Goal: Task Accomplishment & Management: Manage account settings

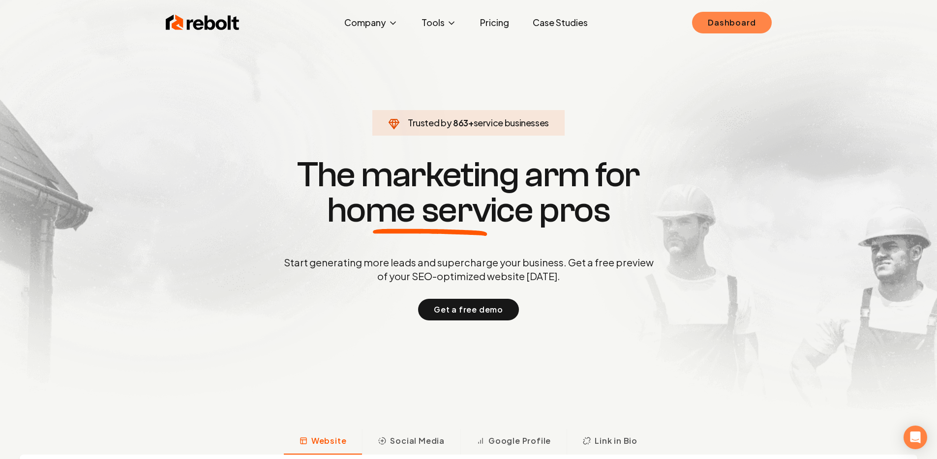
click at [723, 30] on link "Dashboard" at bounding box center [731, 23] width 79 height 22
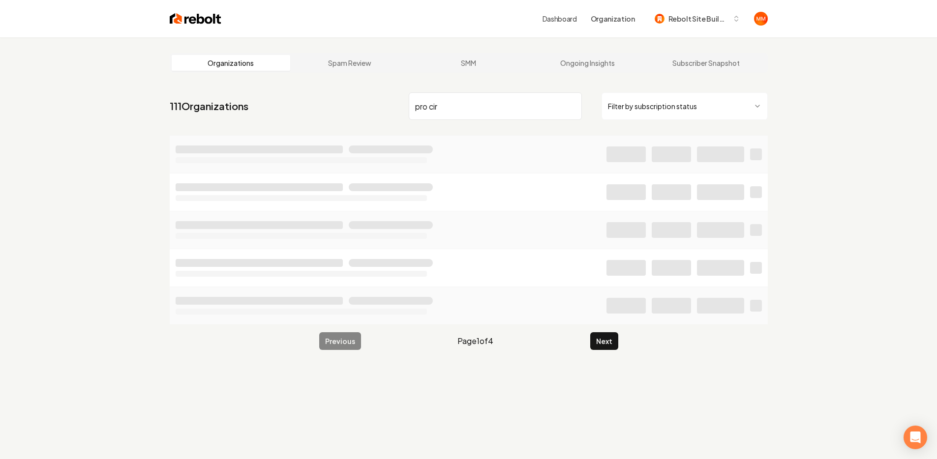
type input "pro cir"
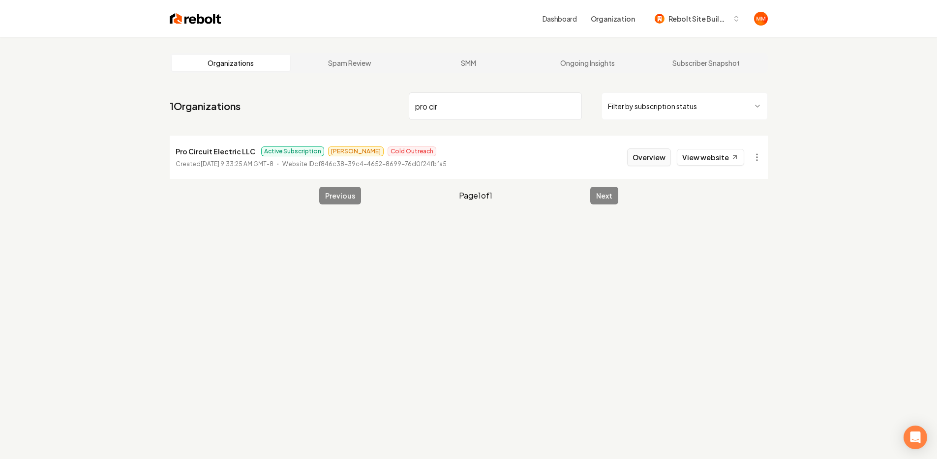
click at [661, 153] on button "Overview" at bounding box center [649, 158] width 44 height 18
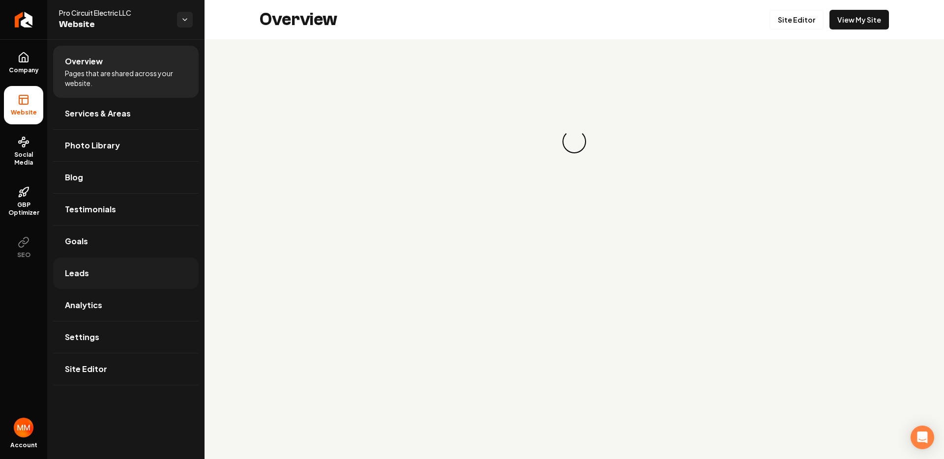
click at [113, 273] on link "Leads" at bounding box center [126, 273] width 146 height 31
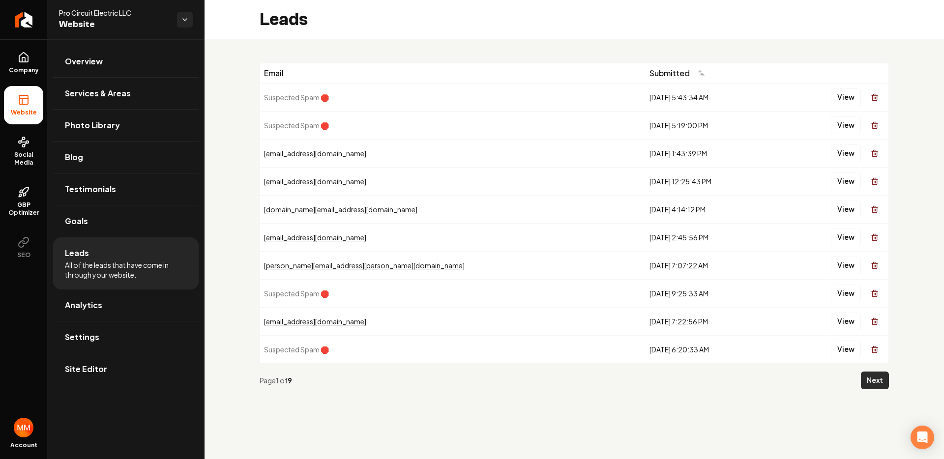
click at [878, 387] on button "Next" at bounding box center [875, 381] width 28 height 18
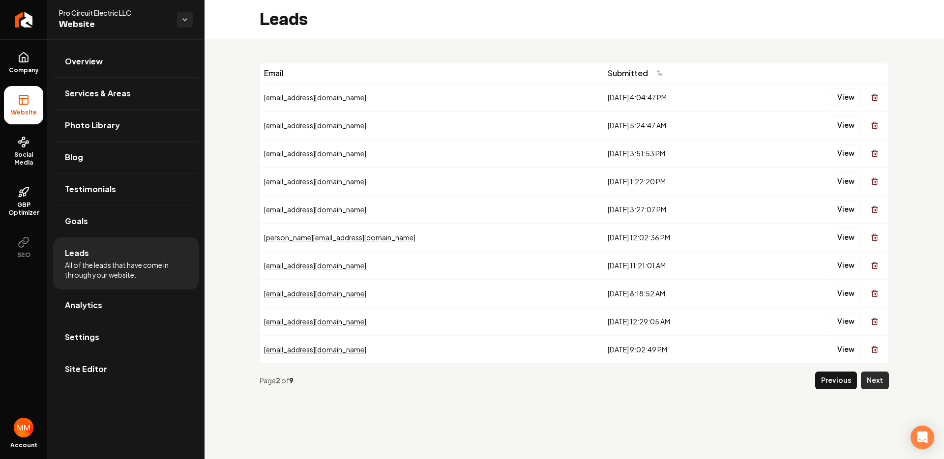
click at [877, 386] on button "Next" at bounding box center [875, 381] width 28 height 18
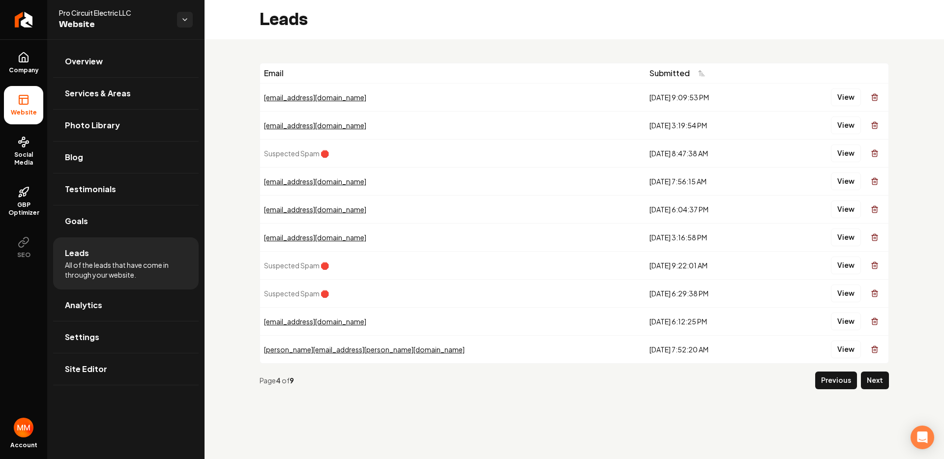
click at [877, 386] on button "Next" at bounding box center [875, 381] width 28 height 18
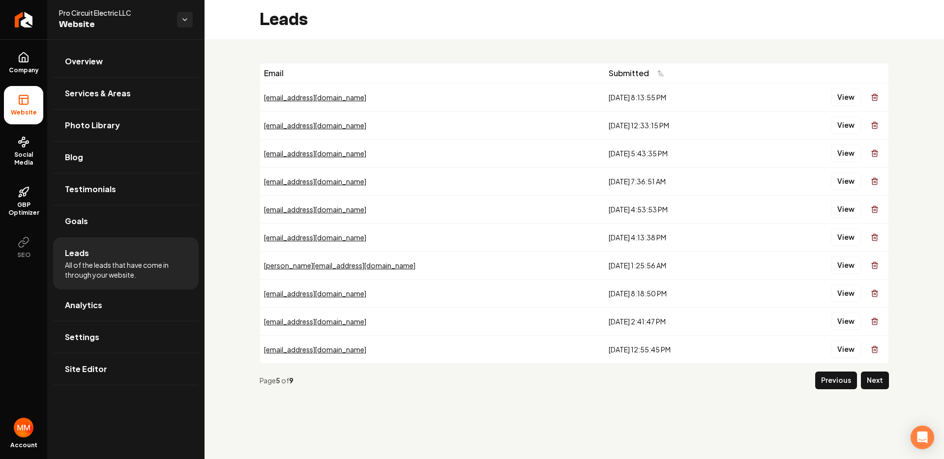
click at [877, 386] on button "Next" at bounding box center [875, 381] width 28 height 18
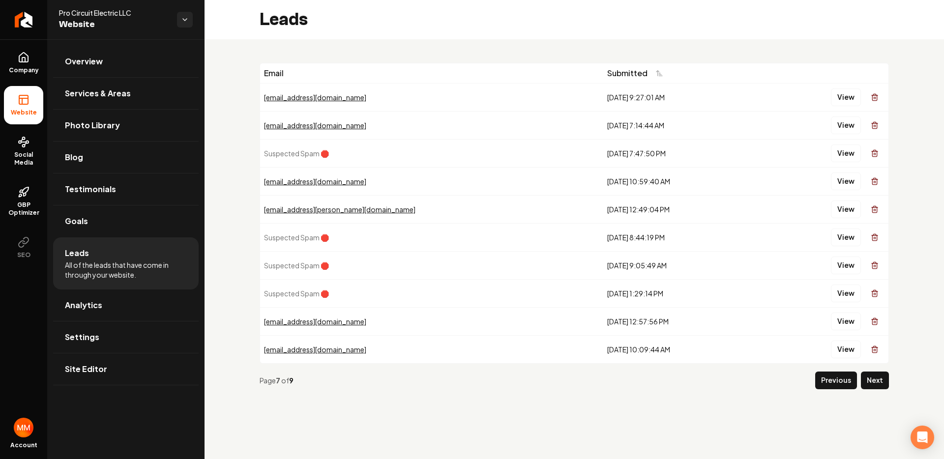
click at [832, 386] on button "Previous" at bounding box center [836, 381] width 42 height 18
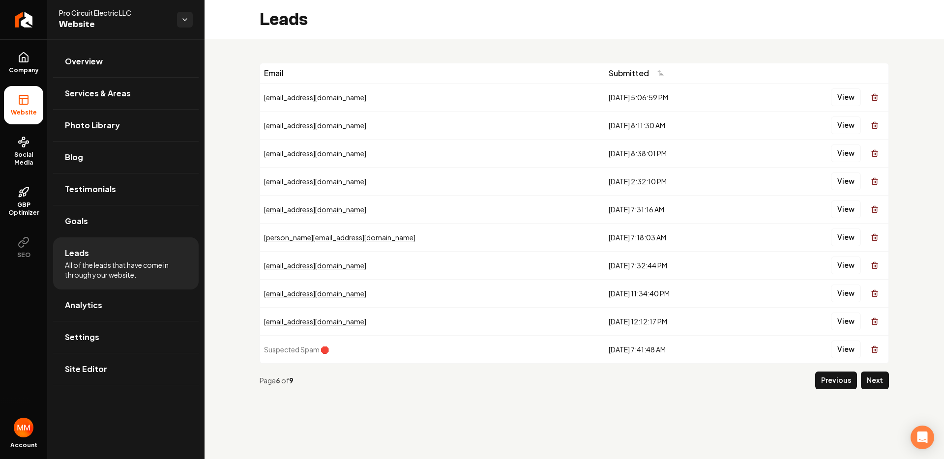
click at [833, 386] on button "Previous" at bounding box center [836, 381] width 42 height 18
click at [832, 386] on button "Previous" at bounding box center [836, 381] width 42 height 18
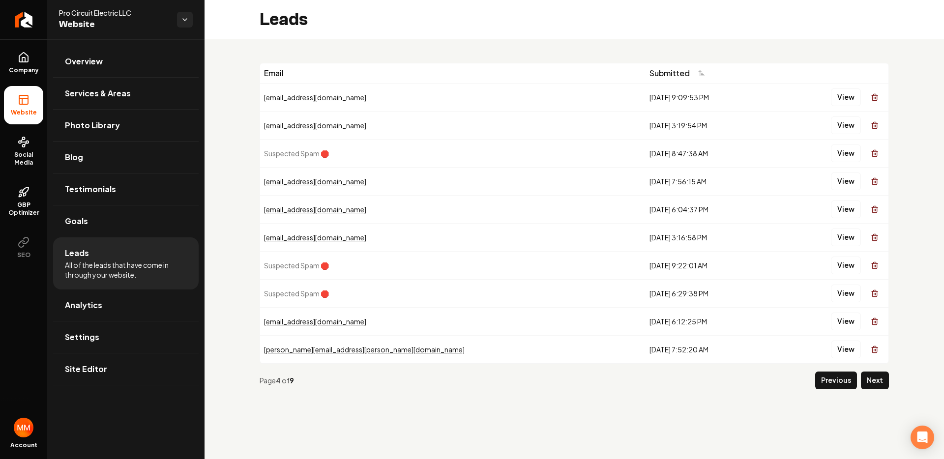
click at [832, 386] on main "Leads Email Submitted [EMAIL_ADDRESS][DOMAIN_NAME] [DATE] 9:09:53 PM View [EMAI…" at bounding box center [575, 229] width 740 height 459
click at [832, 386] on button "Previous" at bounding box center [836, 381] width 42 height 18
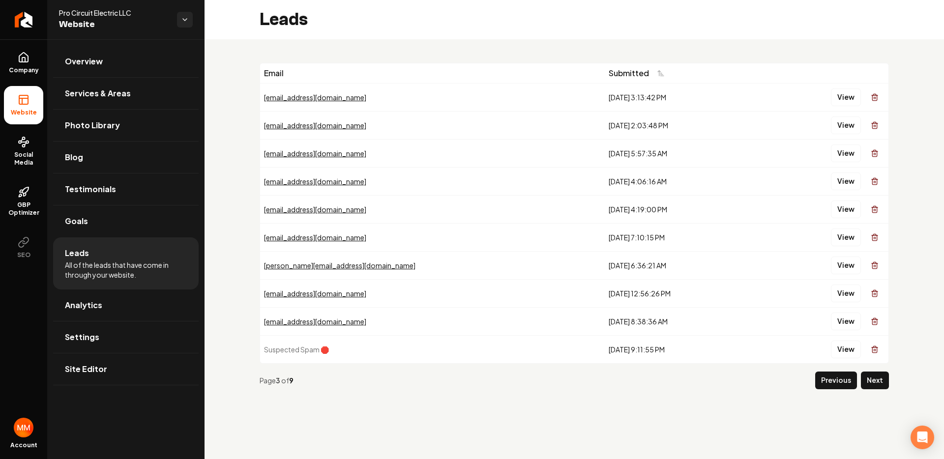
click at [832, 386] on button "Previous" at bounding box center [836, 381] width 42 height 18
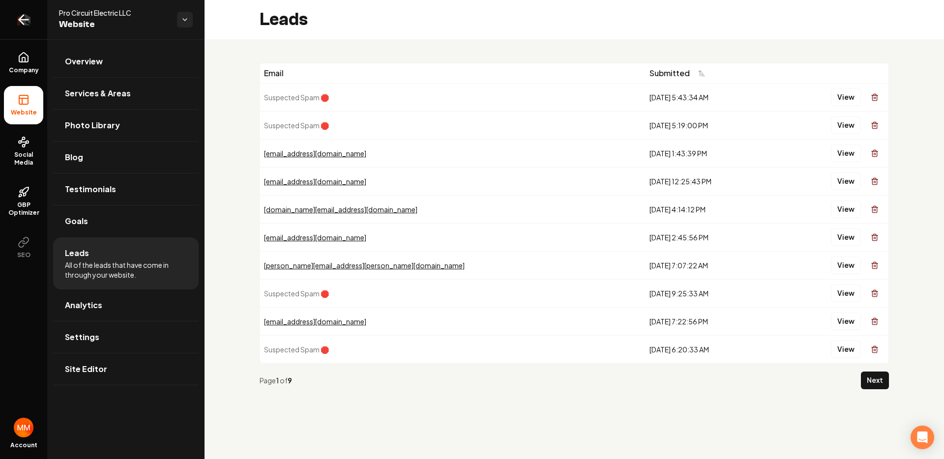
click at [28, 15] on icon "Return to dashboard" at bounding box center [24, 20] width 16 height 16
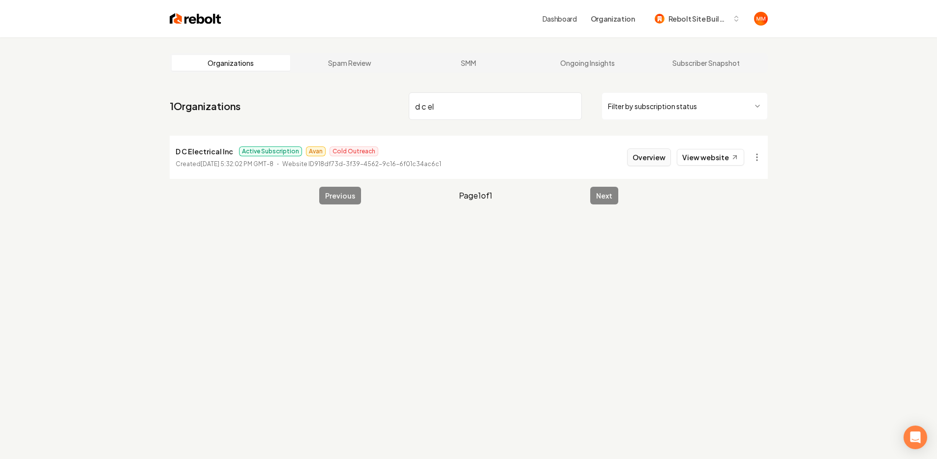
type input "d c el"
click at [667, 156] on button "Overview" at bounding box center [649, 158] width 44 height 18
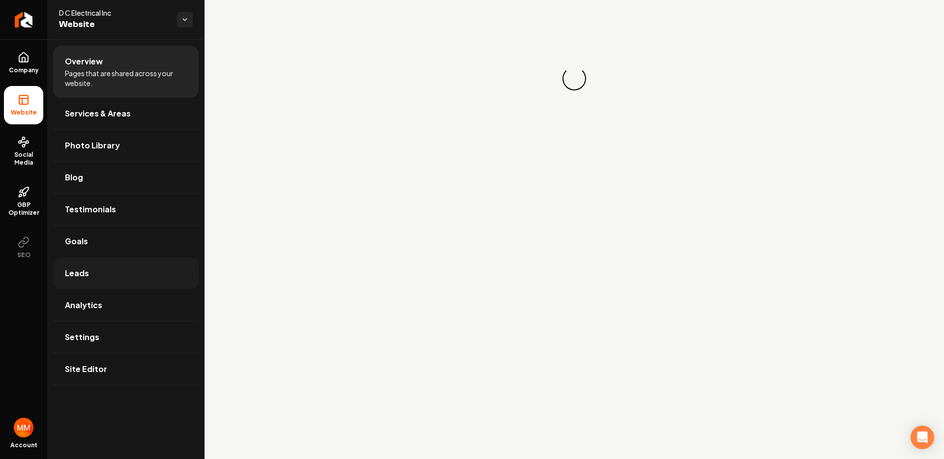
click at [93, 265] on link "Leads" at bounding box center [126, 273] width 146 height 31
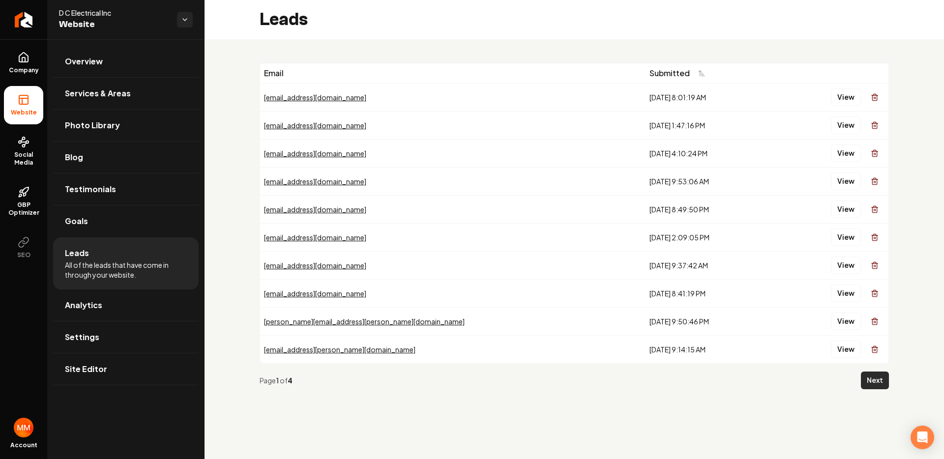
click at [878, 379] on button "Next" at bounding box center [875, 381] width 28 height 18
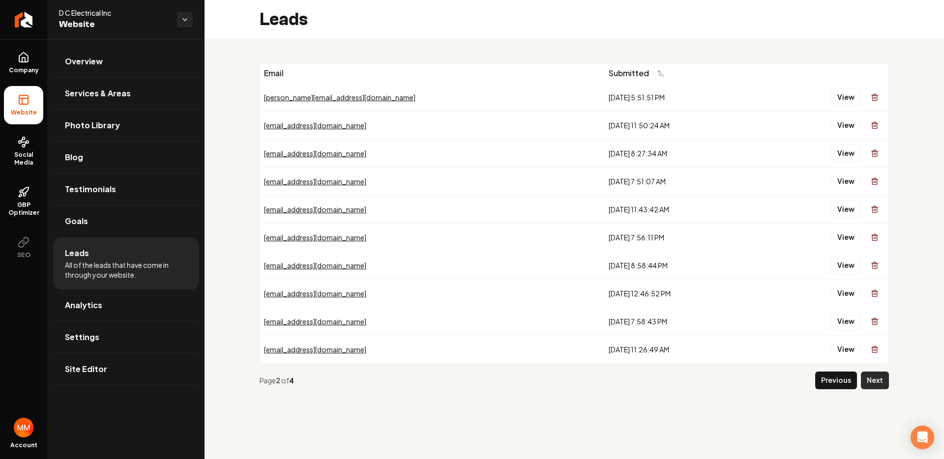
click at [884, 383] on button "Next" at bounding box center [875, 381] width 28 height 18
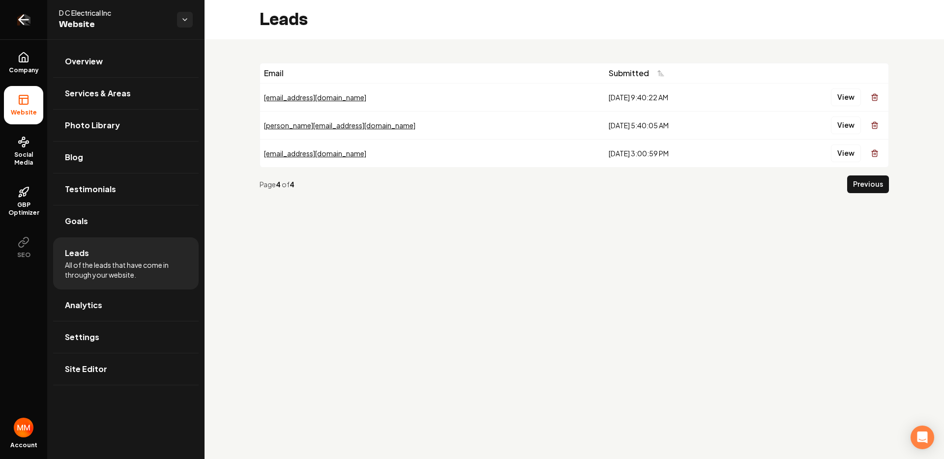
click at [31, 24] on link "Return to dashboard" at bounding box center [23, 19] width 47 height 39
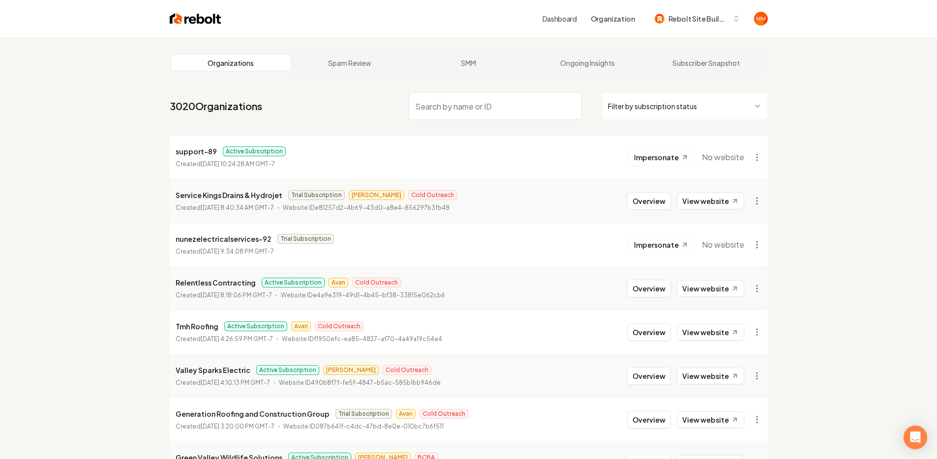
click at [505, 107] on input "search" at bounding box center [495, 106] width 173 height 28
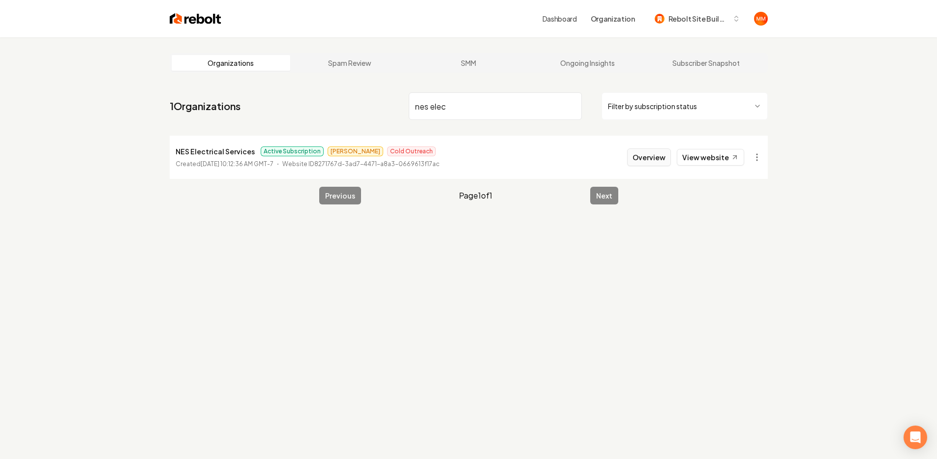
type input "nes elec"
click at [636, 158] on button "Overview" at bounding box center [649, 158] width 44 height 18
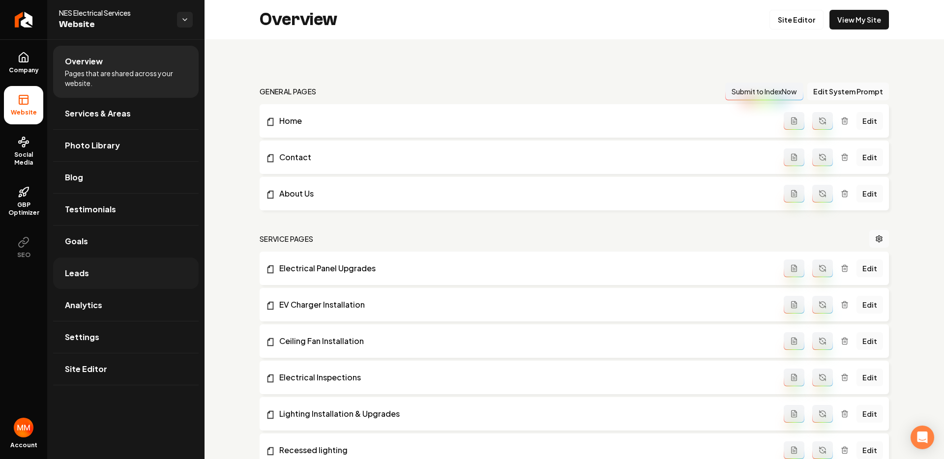
click at [83, 259] on link "Leads" at bounding box center [126, 273] width 146 height 31
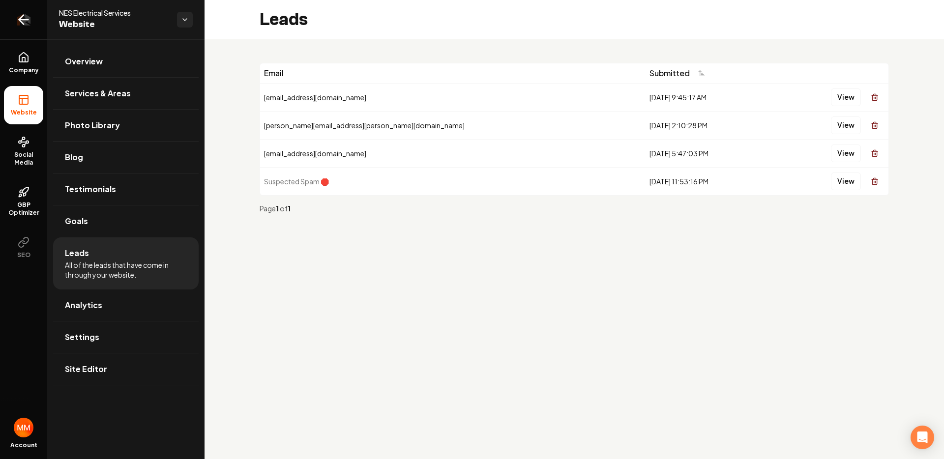
click at [25, 15] on icon "Return to dashboard" at bounding box center [24, 20] width 16 height 16
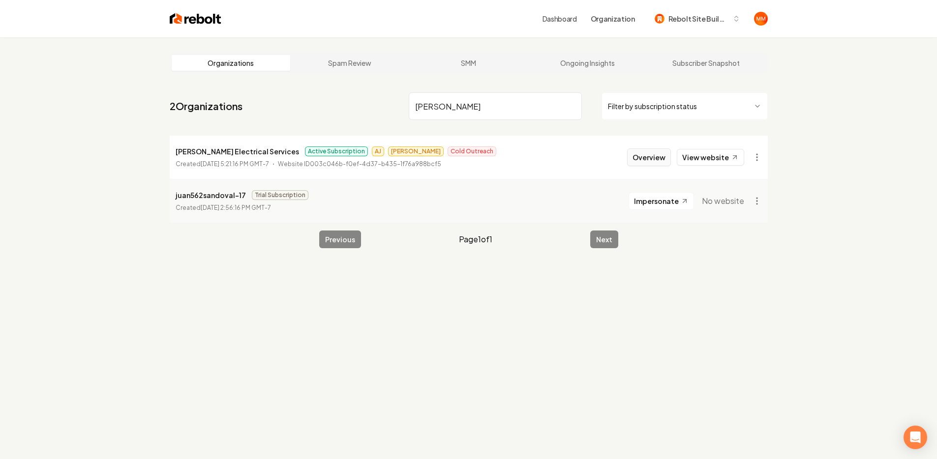
type input "[PERSON_NAME]"
click at [640, 164] on button "Overview" at bounding box center [649, 158] width 44 height 18
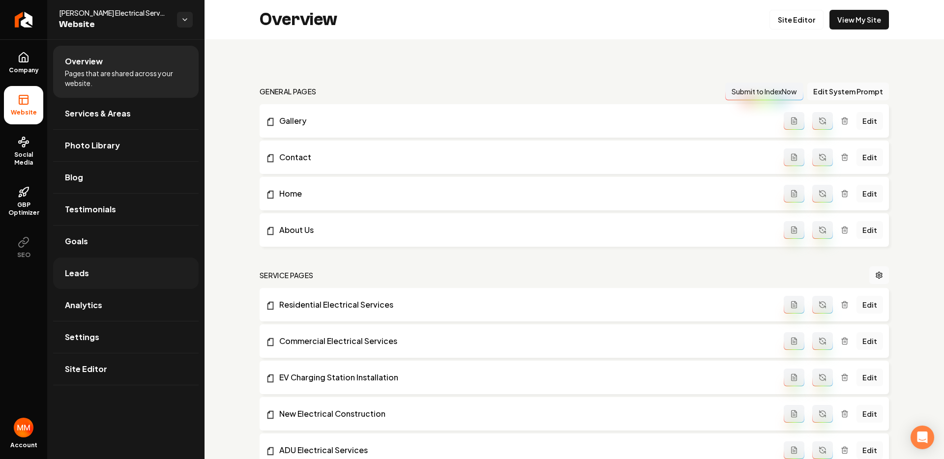
click at [122, 271] on link "Leads" at bounding box center [126, 273] width 146 height 31
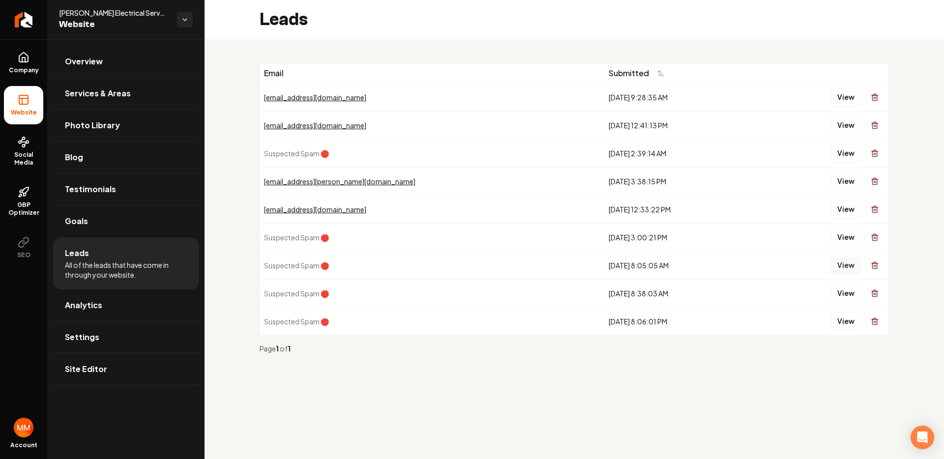
click at [846, 269] on button "View" at bounding box center [846, 266] width 30 height 18
click at [840, 292] on button "View" at bounding box center [846, 294] width 30 height 18
click at [850, 320] on button "View" at bounding box center [846, 322] width 30 height 18
click at [848, 246] on div "View" at bounding box center [822, 238] width 125 height 20
click at [848, 242] on button "View" at bounding box center [846, 238] width 30 height 18
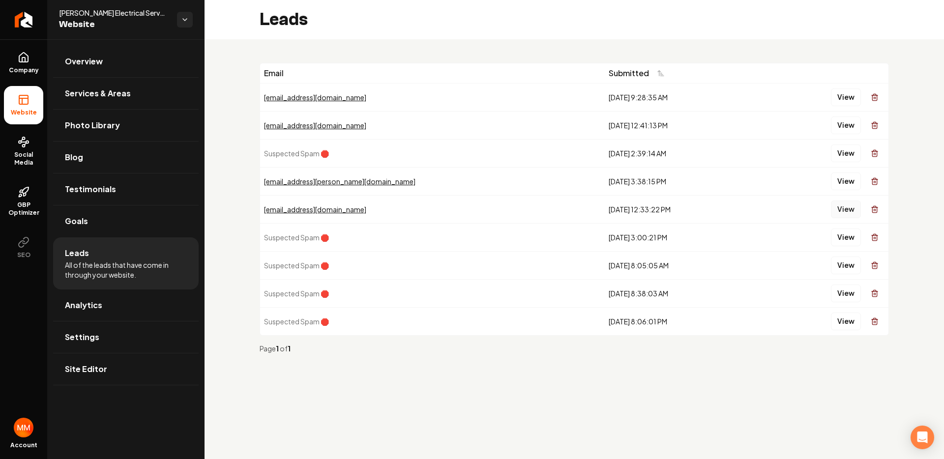
click at [847, 215] on button "View" at bounding box center [846, 210] width 30 height 18
click at [837, 157] on button "View" at bounding box center [846, 154] width 30 height 18
